Goal: Transaction & Acquisition: Book appointment/travel/reservation

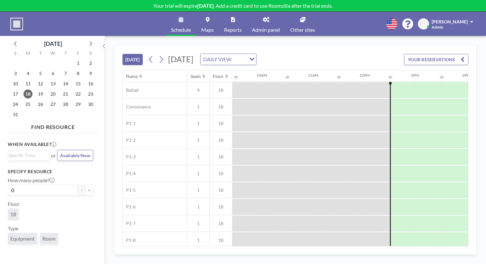
scroll to position [0, 499]
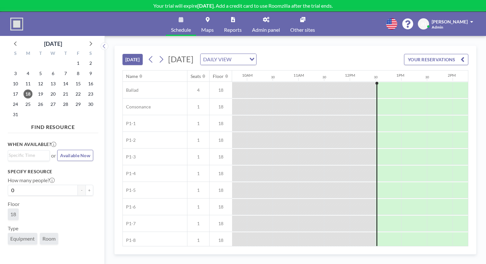
click at [238, 36] on div "TODAY Monday, August 18, 2025 DAILY VIEW Loading... YOUR RESERVATIONS Name Seat…" at bounding box center [295, 150] width 381 height 228
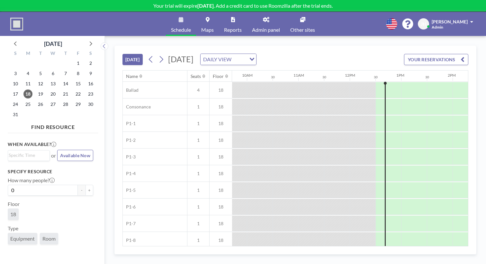
click at [218, 18] on link "Maps" at bounding box center [207, 24] width 23 height 24
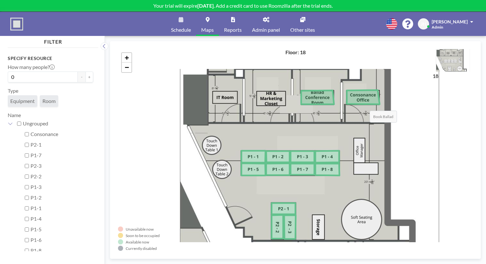
click at [301, 91] on icon at bounding box center [317, 98] width 33 height 14
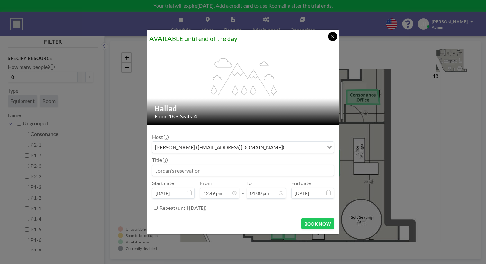
click at [331, 39] on icon at bounding box center [333, 37] width 4 height 4
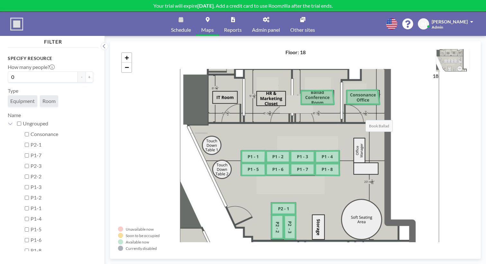
click at [301, 91] on icon at bounding box center [317, 98] width 33 height 14
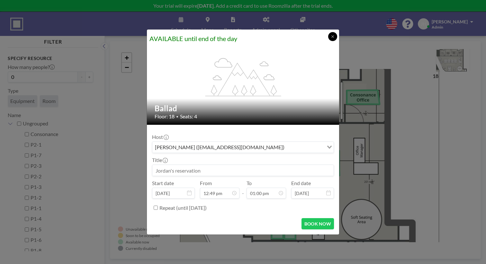
click at [328, 41] on button at bounding box center [332, 36] width 9 height 9
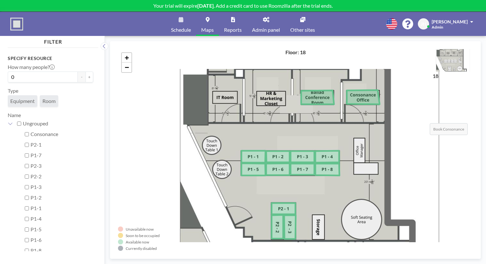
click at [347, 94] on icon at bounding box center [363, 97] width 33 height 14
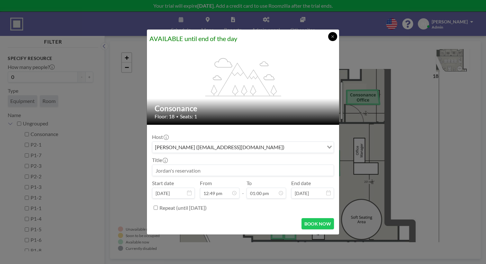
click at [331, 39] on icon at bounding box center [333, 37] width 4 height 4
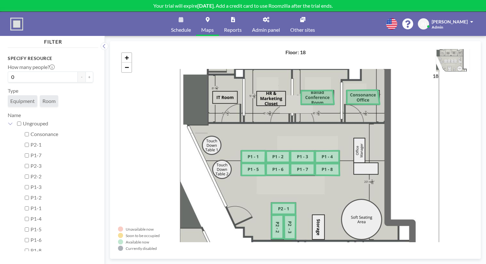
click at [263, 21] on link "Admin panel" at bounding box center [266, 24] width 38 height 24
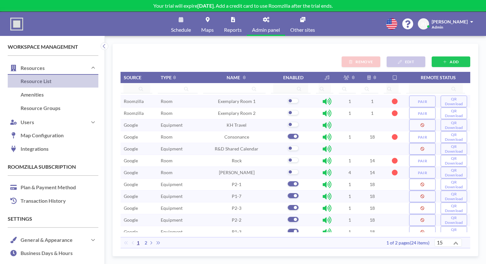
click at [157, 131] on td "Room" at bounding box center [179, 137] width 45 height 12
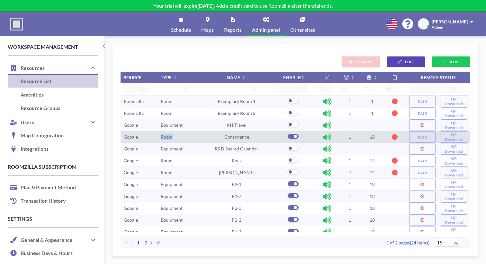
click at [157, 131] on td "Room" at bounding box center [179, 137] width 45 height 12
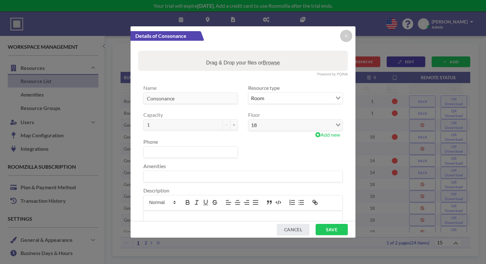
click at [251, 139] on div at bounding box center [295, 148] width 105 height 19
click at [346, 35] on div at bounding box center [346, 36] width 12 height 12
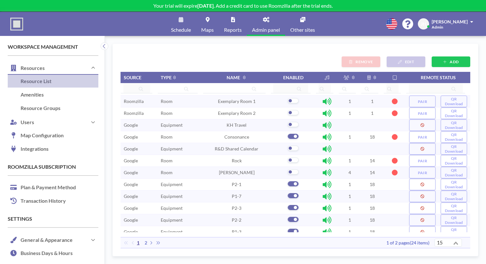
click at [192, 27] on link "Schedule" at bounding box center [181, 24] width 30 height 24
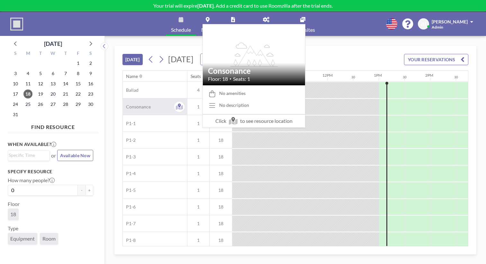
scroll to position [0, 522]
click at [130, 99] on div "Consonance" at bounding box center [155, 107] width 64 height 16
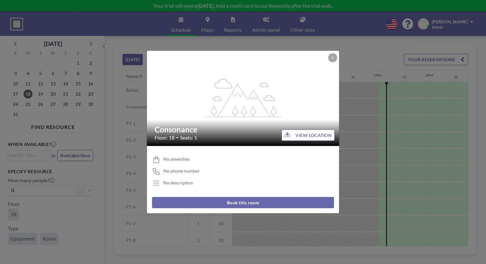
click at [185, 170] on div "No amenities No phone number No description" at bounding box center [243, 171] width 182 height 41
click at [328, 62] on button at bounding box center [332, 57] width 9 height 9
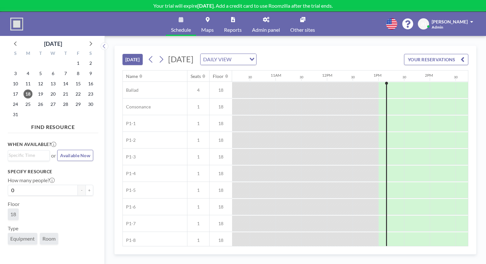
click at [255, 21] on link "Admin panel" at bounding box center [266, 24] width 38 height 24
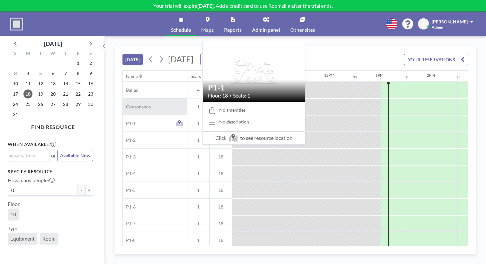
scroll to position [0, 522]
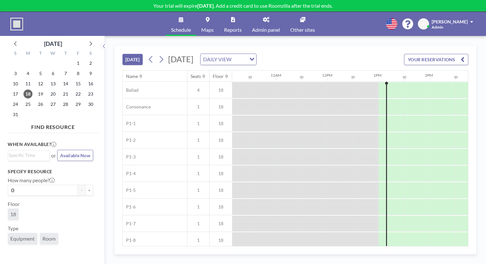
click at [261, 18] on link "Admin panel" at bounding box center [266, 24] width 38 height 24
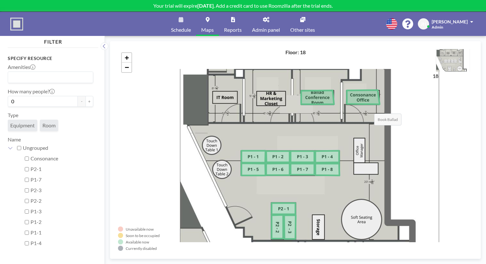
click at [301, 91] on icon at bounding box center [317, 98] width 33 height 14
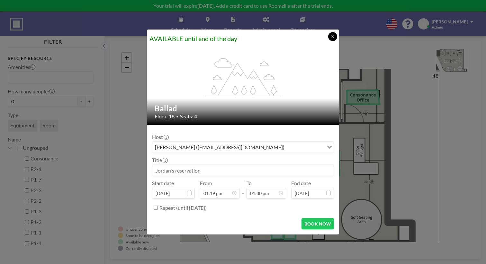
click at [331, 39] on icon at bounding box center [333, 37] width 4 height 4
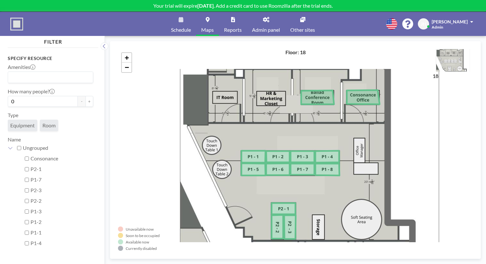
click at [191, 27] on span "Schedule" at bounding box center [181, 29] width 20 height 5
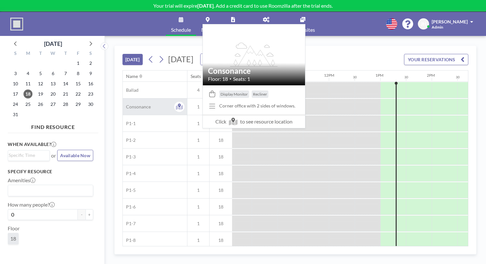
scroll to position [0, 522]
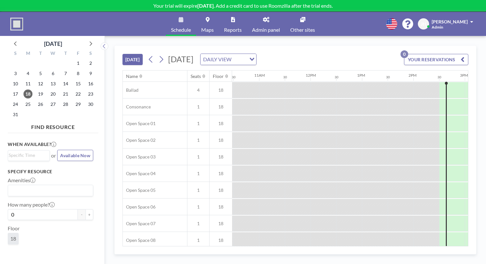
scroll to position [0, 543]
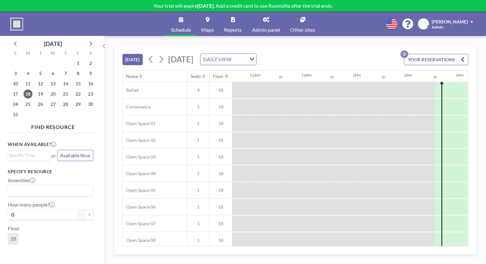
click at [218, 18] on link "Maps" at bounding box center [207, 24] width 23 height 24
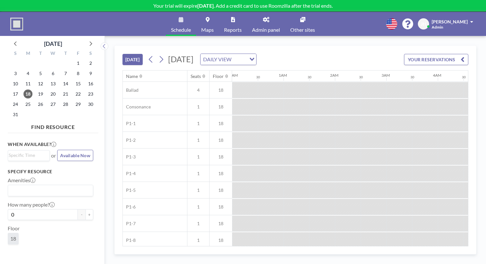
scroll to position [0, 522]
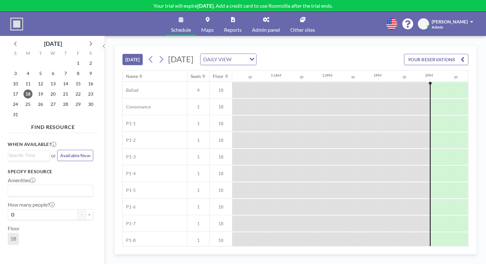
click at [191, 27] on span "Schedule" at bounding box center [181, 29] width 20 height 5
click at [212, 21] on link "Maps" at bounding box center [207, 24] width 23 height 24
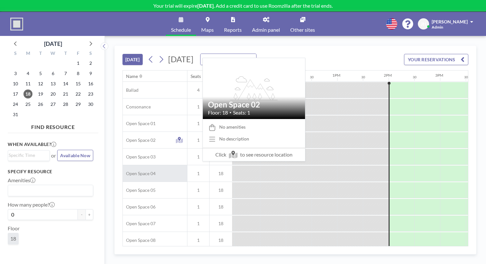
scroll to position [0, 564]
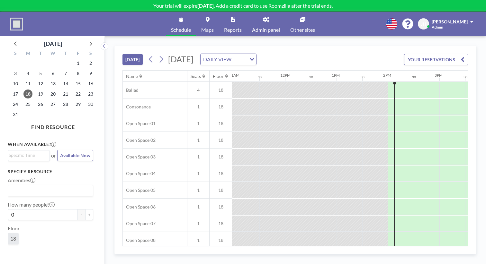
click at [214, 27] on span "Maps" at bounding box center [207, 29] width 13 height 5
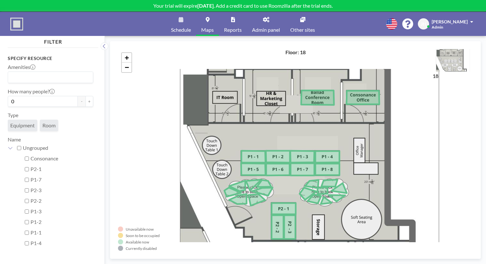
click at [191, 27] on span "Schedule" at bounding box center [181, 29] width 20 height 5
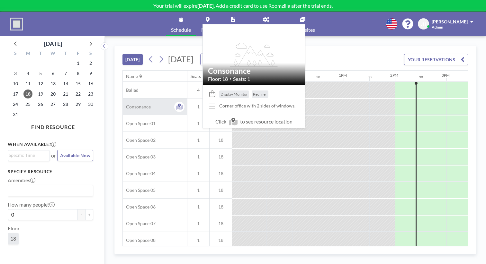
scroll to position [0, 564]
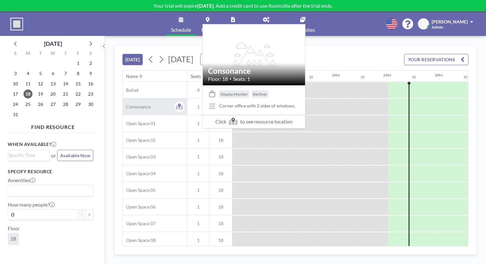
click at [137, 99] on div "Consonance" at bounding box center [155, 107] width 64 height 16
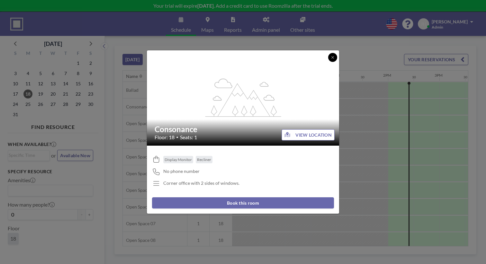
click at [328, 62] on button at bounding box center [332, 57] width 9 height 9
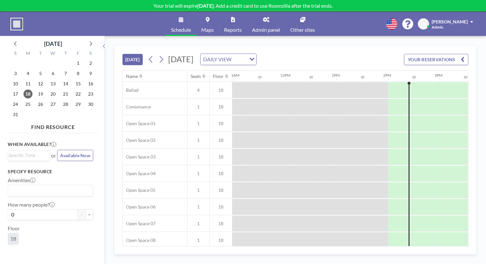
click at [260, 20] on link "Admin panel" at bounding box center [266, 24] width 38 height 24
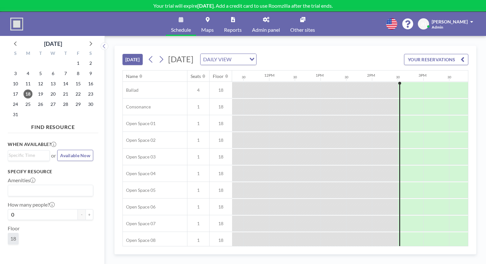
scroll to position [0, 585]
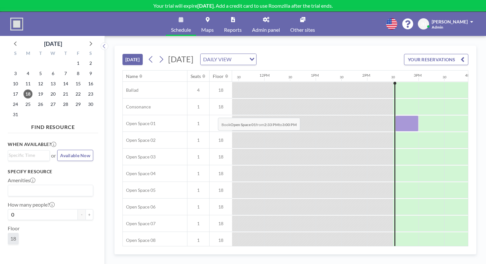
click at [395, 116] on div at bounding box center [406, 124] width 23 height 16
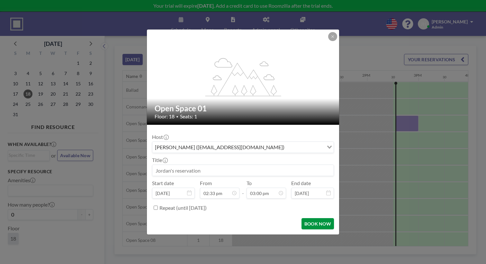
scroll to position [308, 0]
click at [304, 218] on button "BOOK NOW" at bounding box center [317, 223] width 32 height 11
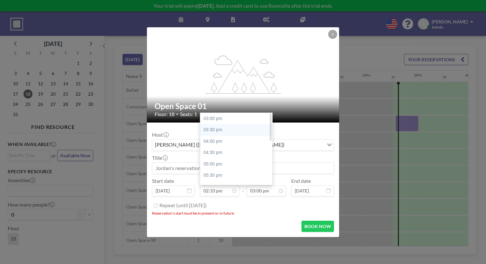
click at [234, 124] on div "03:30 pm" at bounding box center [236, 130] width 72 height 12
type input "03:30 pm"
type input "04:00 pm"
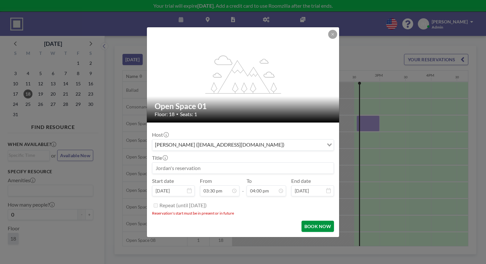
scroll to position [0, 626]
click at [301, 221] on button "BOOK NOW" at bounding box center [317, 226] width 32 height 11
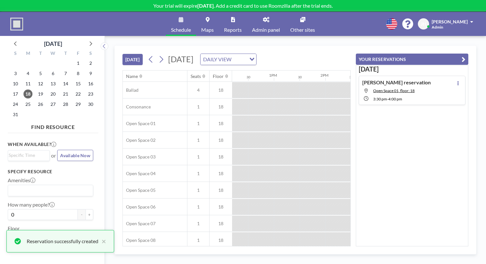
scroll to position [0, 0]
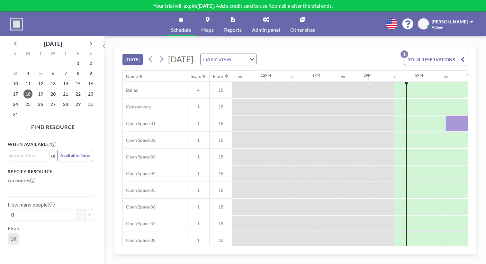
scroll to position [0, 585]
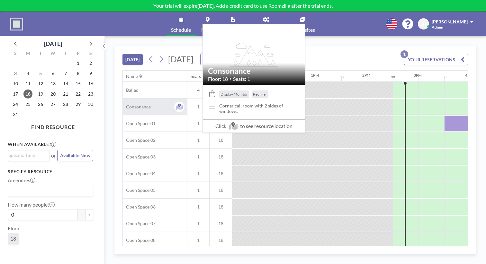
click at [130, 99] on div "Consonance" at bounding box center [155, 107] width 64 height 16
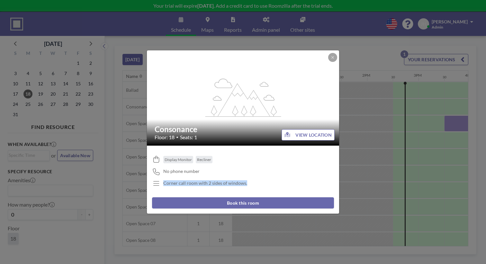
drag, startPoint x: 245, startPoint y: 174, endPoint x: 178, endPoint y: 173, distance: 67.1
click at [178, 181] on div "Corner call room with 2 sides of windows." at bounding box center [243, 184] width 182 height 7
copy p "Corner call room with 2 sides of windows."
click at [328, 62] on button at bounding box center [332, 57] width 9 height 9
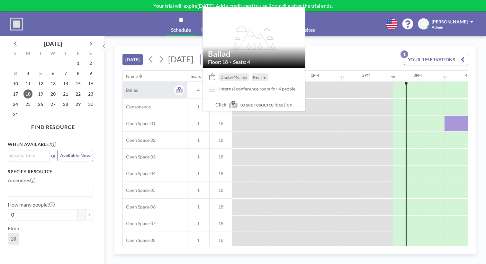
click at [131, 82] on div "Ballad" at bounding box center [155, 90] width 64 height 16
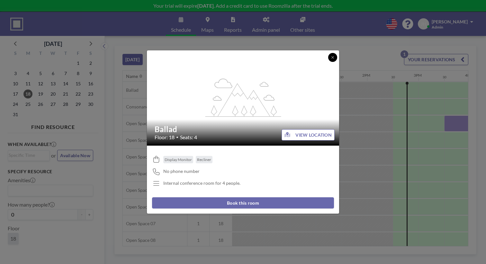
click at [328, 62] on button at bounding box center [332, 57] width 9 height 9
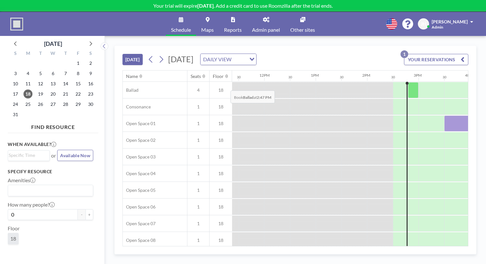
click at [408, 82] on div at bounding box center [413, 90] width 11 height 16
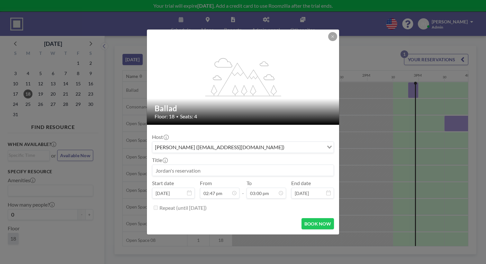
click at [328, 41] on button at bounding box center [332, 36] width 9 height 9
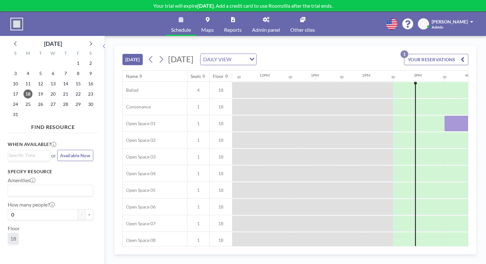
click at [211, 19] on link "Maps" at bounding box center [207, 24] width 23 height 24
